Goal: Check status: Check status

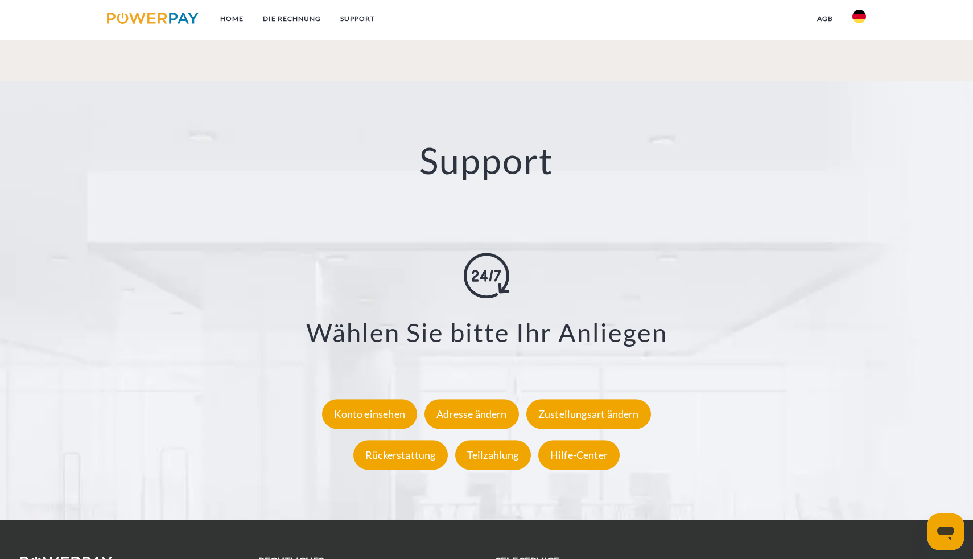
scroll to position [1996, 0]
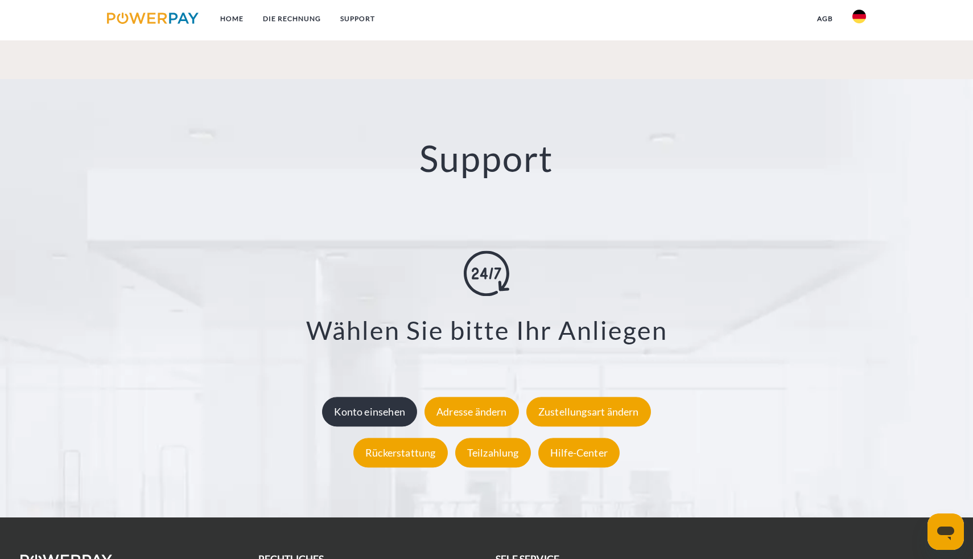
click at [393, 421] on div "Konto einsehen" at bounding box center [369, 412] width 95 height 30
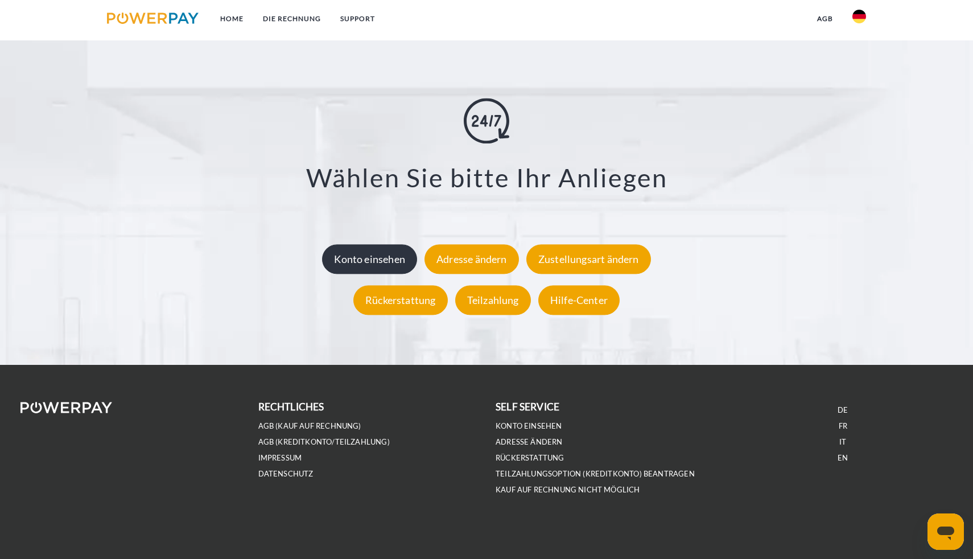
scroll to position [2148, 0]
click at [378, 261] on div "Konto einsehen" at bounding box center [369, 260] width 95 height 30
click at [386, 250] on div "Konto einsehen" at bounding box center [369, 260] width 95 height 30
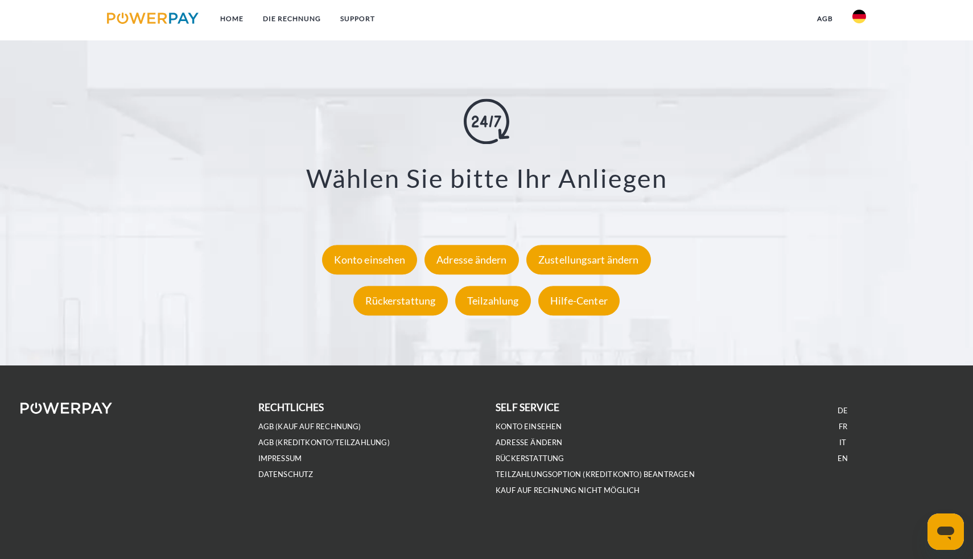
click at [367, 233] on div "**********" at bounding box center [486, 209] width 847 height 223
click at [367, 249] on div "Konto einsehen" at bounding box center [369, 260] width 95 height 30
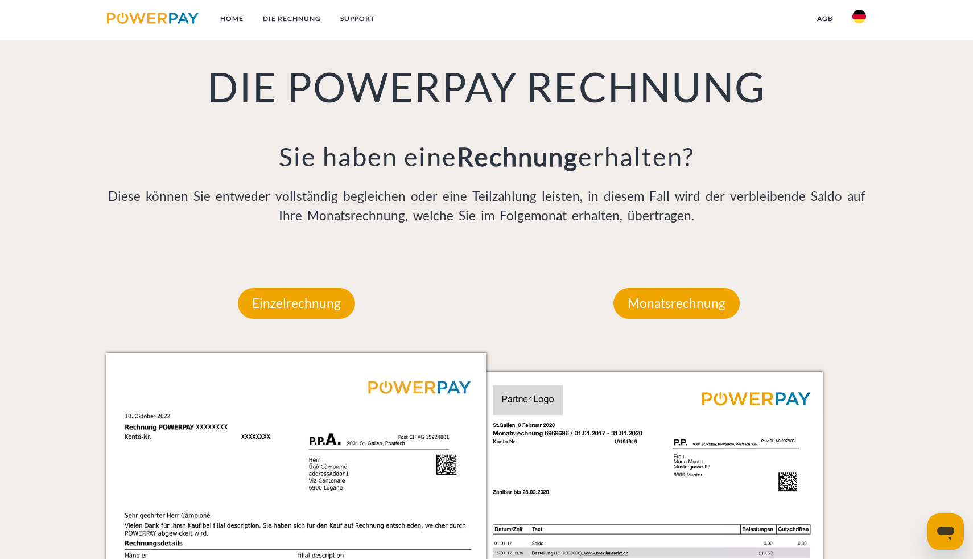
scroll to position [893, 0]
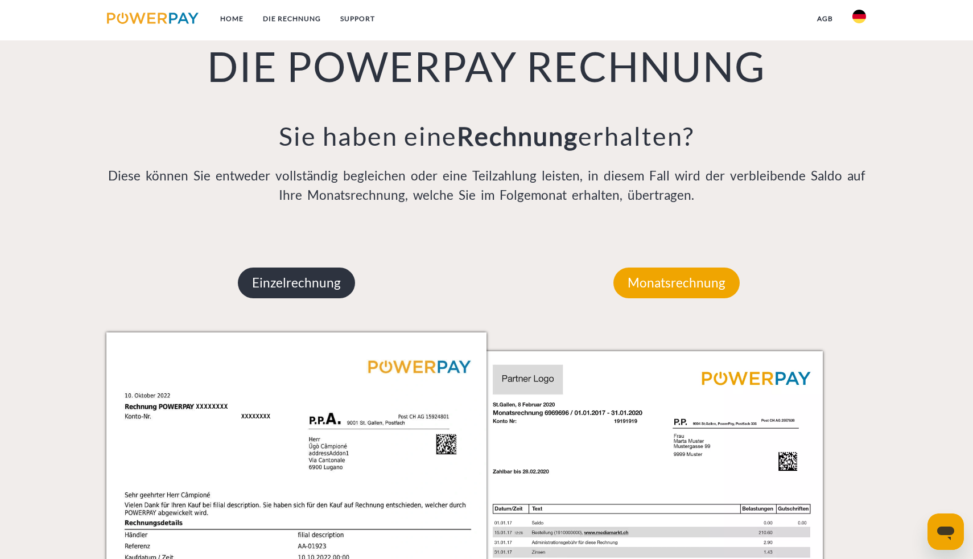
click at [302, 270] on p "Einzelrechnung" at bounding box center [296, 282] width 117 height 31
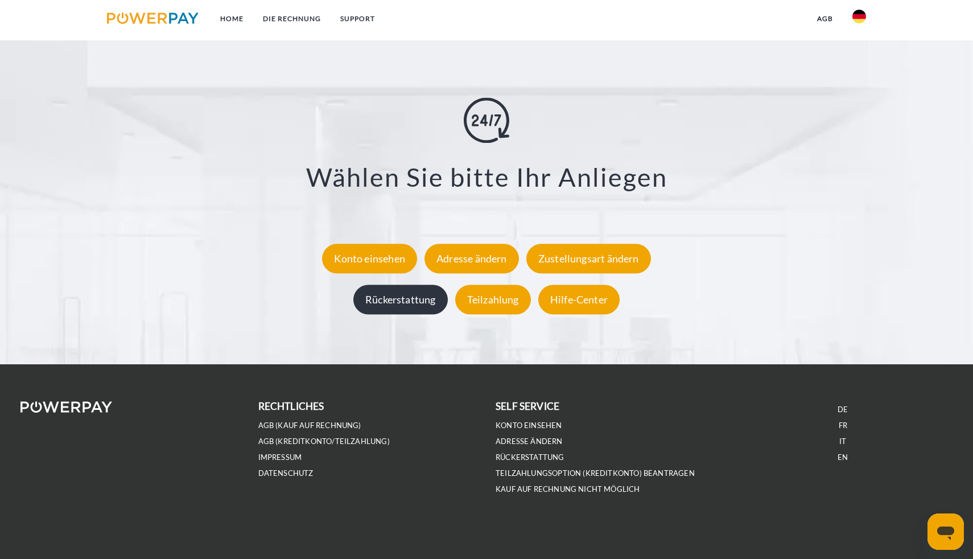
scroll to position [2148, 0]
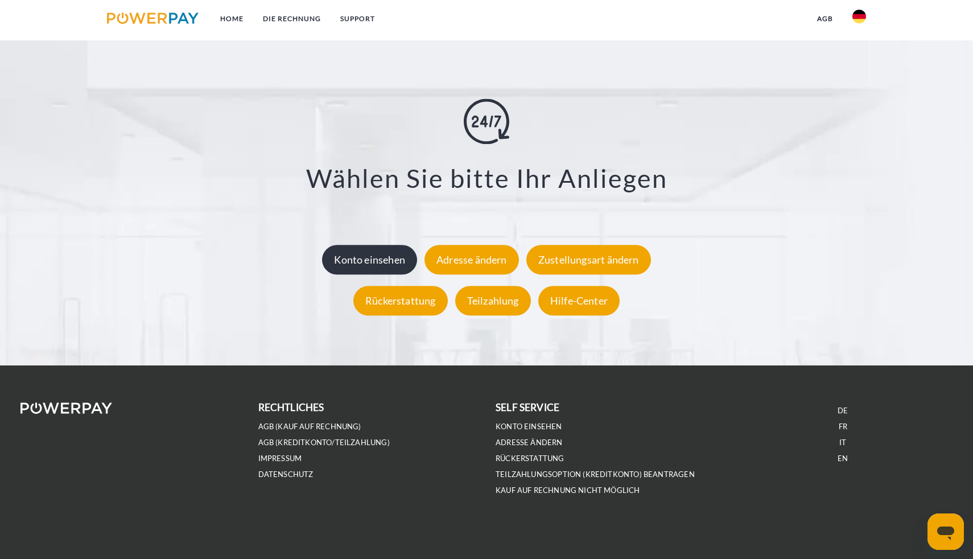
click at [382, 271] on div "Konto einsehen" at bounding box center [369, 260] width 95 height 30
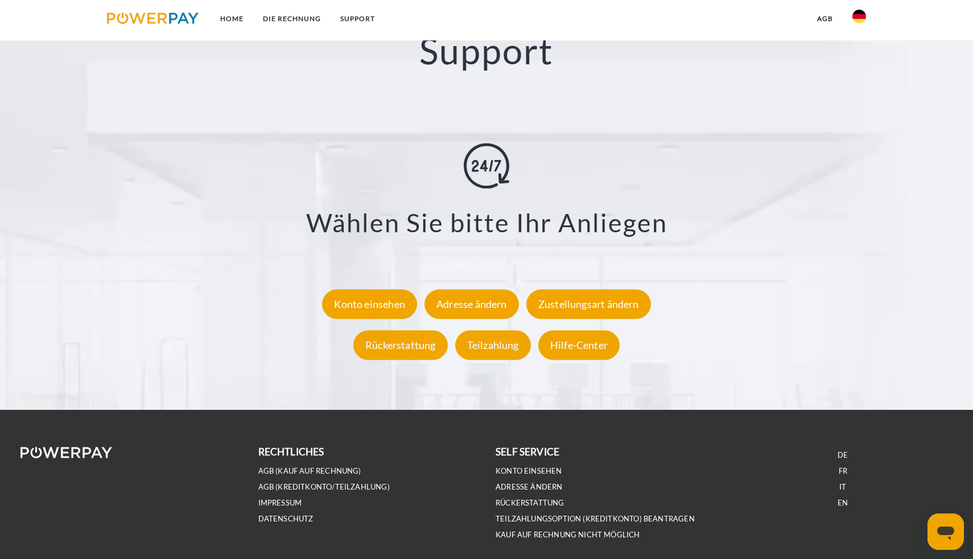
scroll to position [2125, 0]
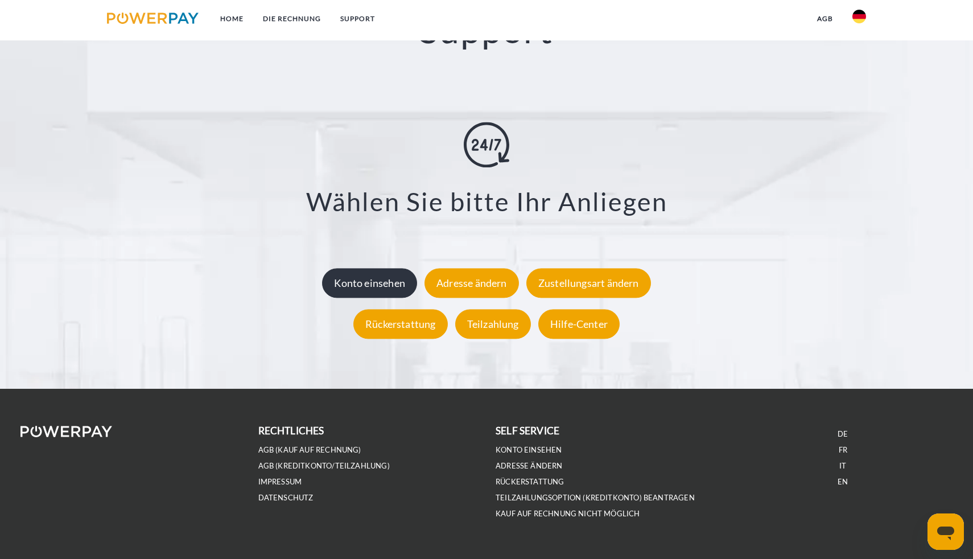
click at [373, 291] on div "Konto einsehen" at bounding box center [369, 283] width 95 height 30
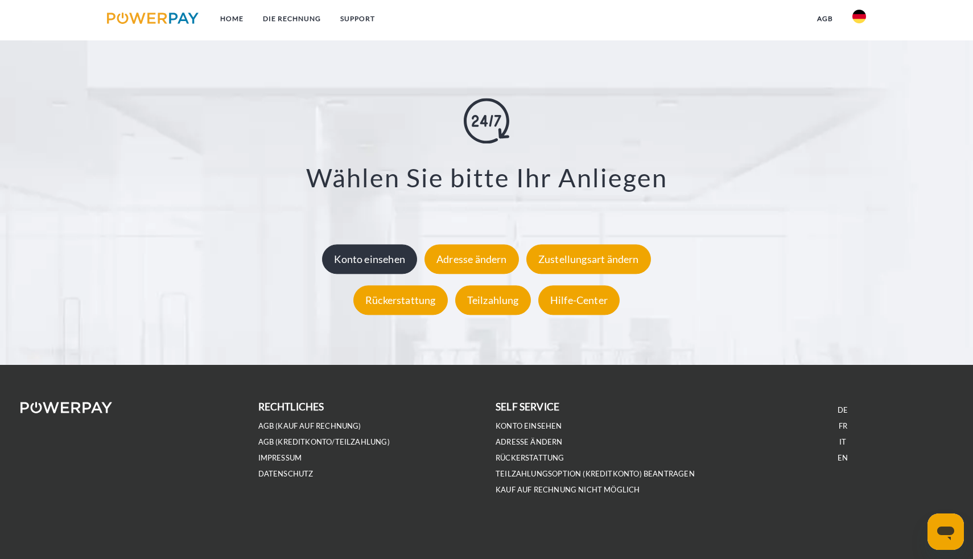
scroll to position [2148, 0]
click at [380, 257] on div "Konto einsehen" at bounding box center [369, 260] width 95 height 30
